Goal: Information Seeking & Learning: Learn about a topic

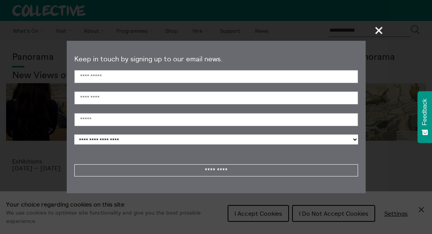
click at [259, 211] on section "**********" at bounding box center [216, 117] width 432 height 234
click at [383, 34] on span "+" at bounding box center [379, 30] width 22 height 22
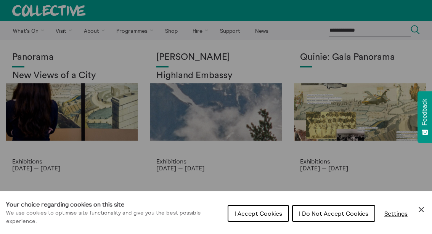
click at [264, 211] on span "I Accept Cookies" at bounding box center [258, 214] width 48 height 8
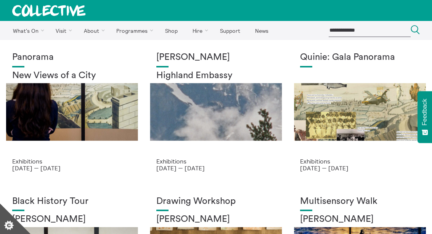
click at [83, 119] on div "Panorama New Views of a City" at bounding box center [72, 105] width 120 height 106
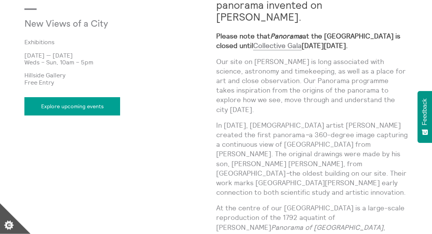
scroll to position [380, 0]
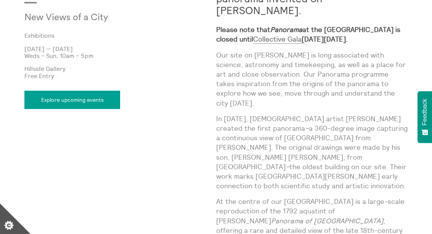
click at [271, 216] on em "Panorama of [GEOGRAPHIC_DATA]" at bounding box center [327, 220] width 112 height 9
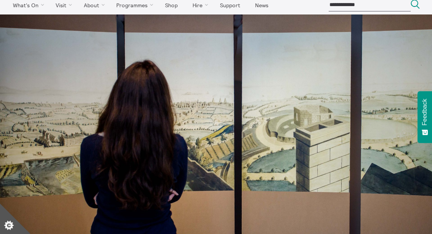
scroll to position [0, 0]
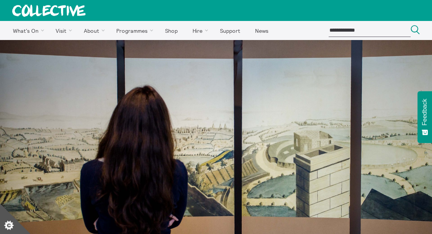
click at [301, 198] on img at bounding box center [216, 184] width 432 height 288
